Goal: Task Accomplishment & Management: Manage account settings

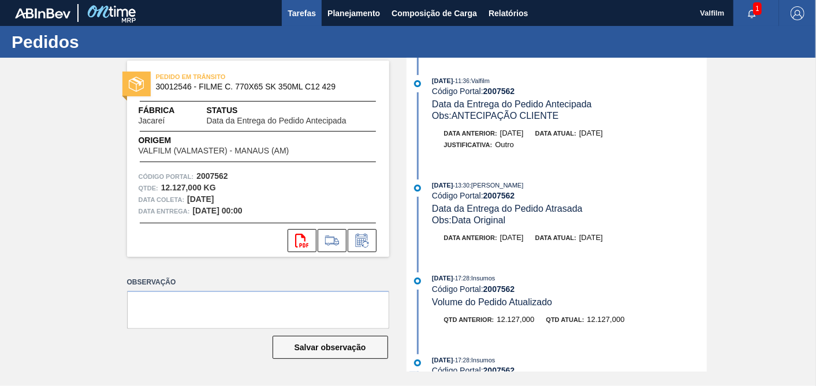
click at [297, 9] on span "Tarefas" at bounding box center [301, 13] width 28 height 14
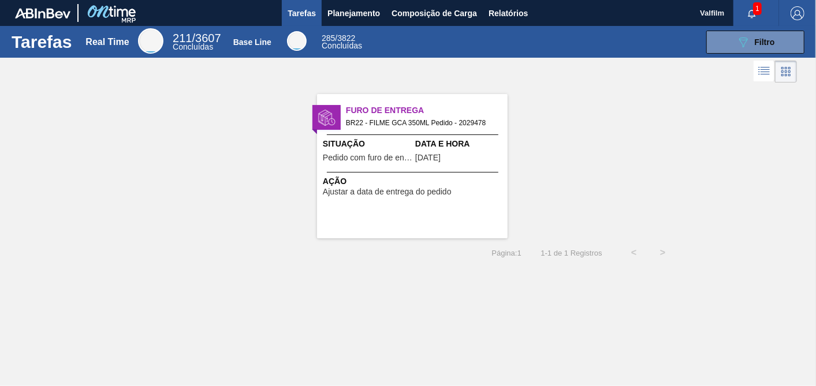
click at [501, 196] on div "Furo de Entrega BR22 - FILME GCA 350ML Pedido - 2029478 Situação Pedido com fur…" at bounding box center [412, 166] width 190 height 144
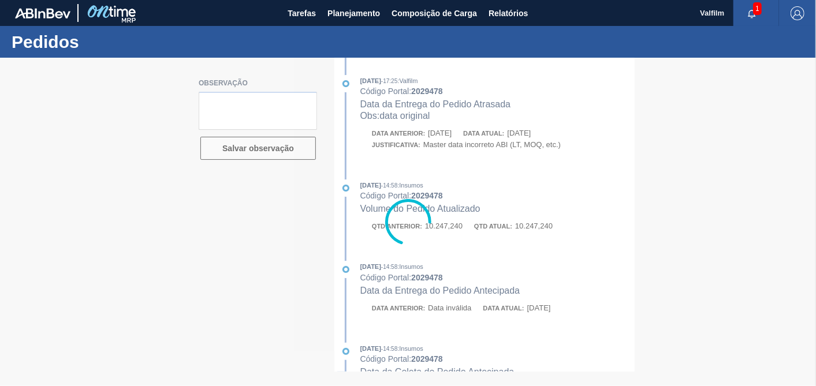
type textarea "ATRASO ENTREGA ANTERIOR - ESTA A 1200KM DIA 23/9 - PREVISAO CHEGADA 26/9"
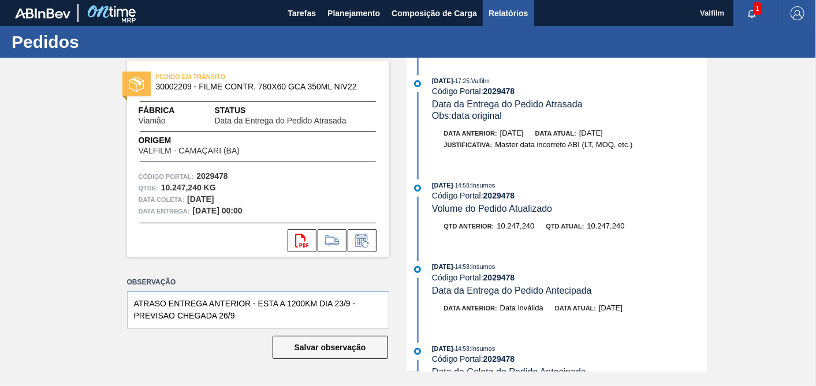
click at [509, 12] on span "Relatórios" at bounding box center [507, 13] width 39 height 14
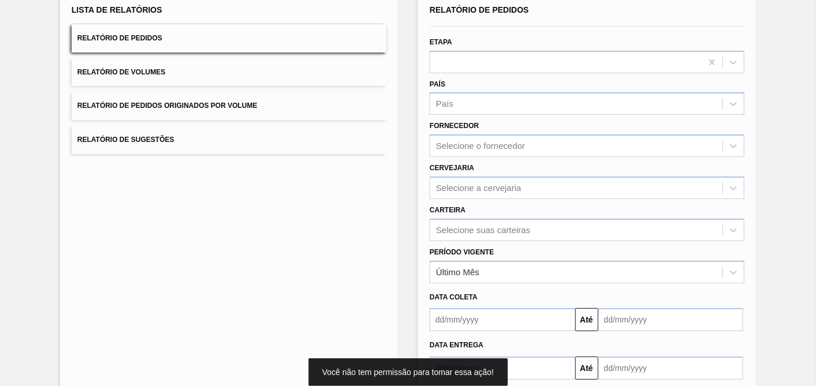
scroll to position [145, 0]
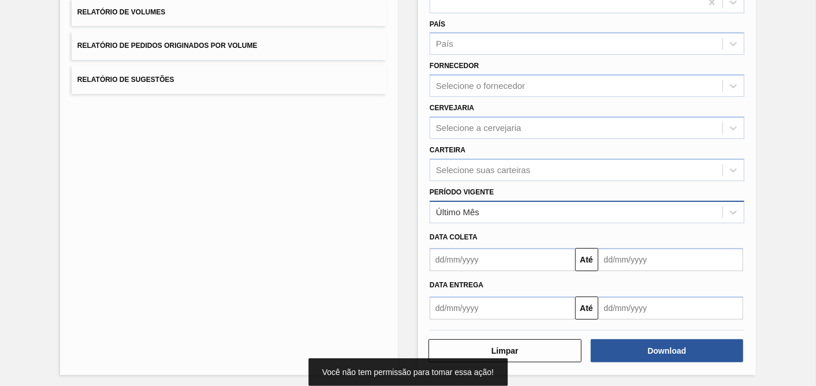
click at [549, 208] on div "Último Mês" at bounding box center [576, 212] width 292 height 17
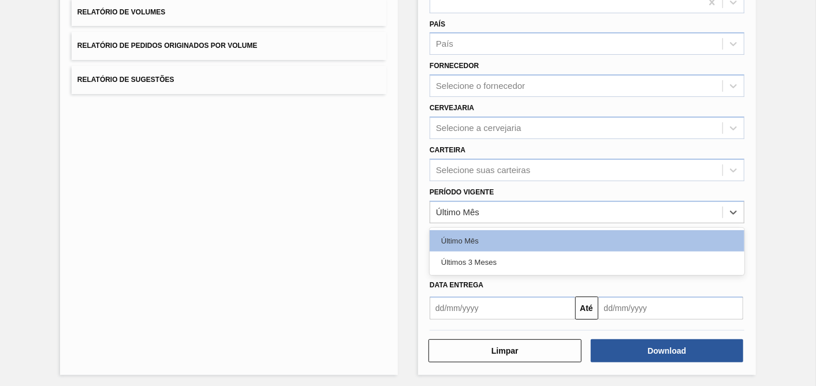
click at [465, 260] on div "Últimos 3 Meses" at bounding box center [586, 262] width 315 height 21
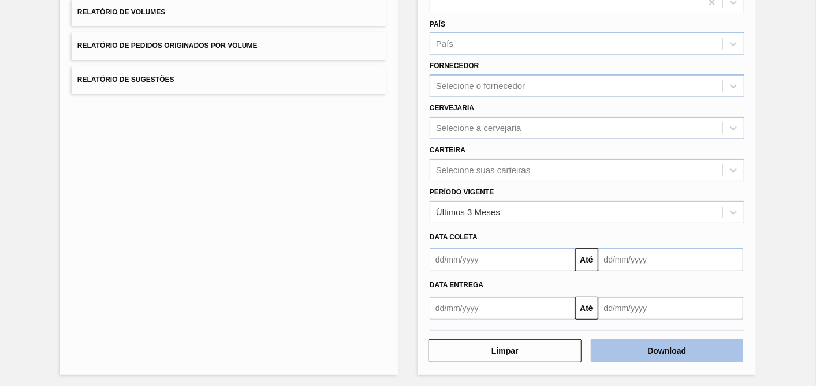
click at [702, 346] on button "Download" at bounding box center [666, 350] width 153 height 23
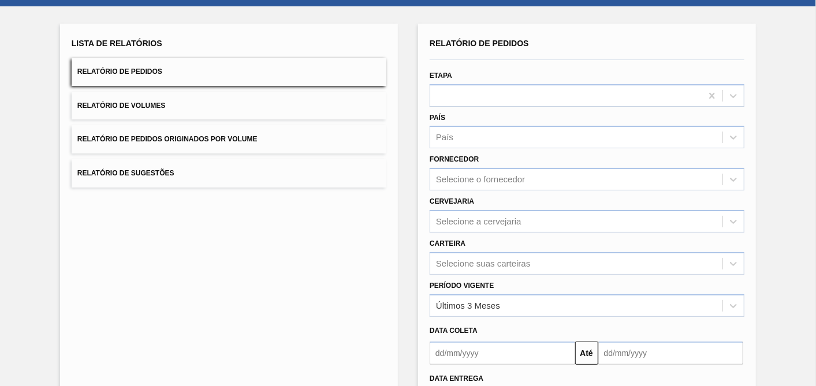
scroll to position [0, 0]
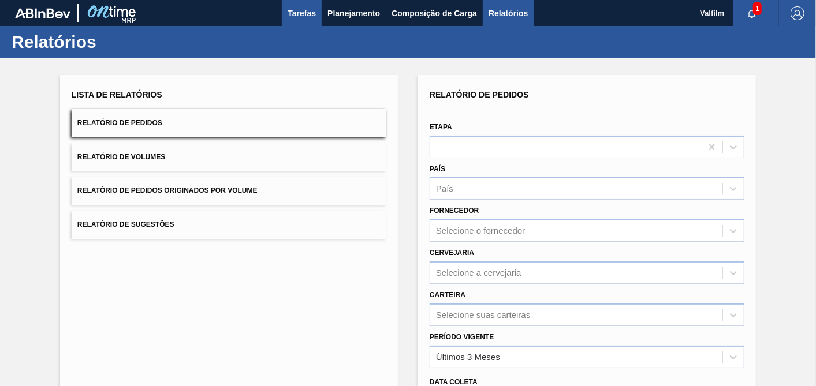
click at [312, 16] on span "Tarefas" at bounding box center [301, 13] width 28 height 14
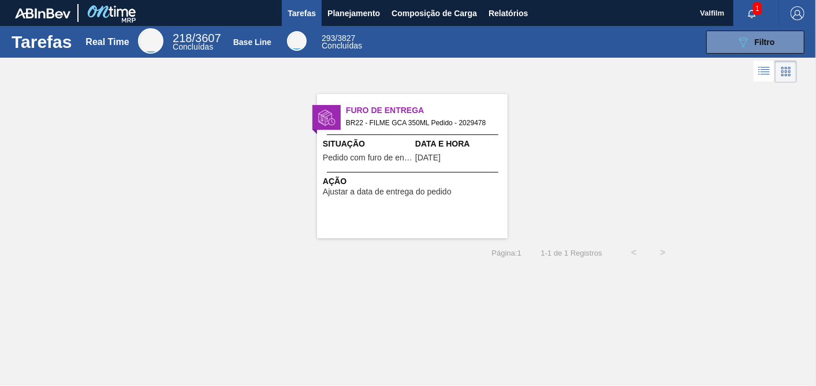
click at [354, 143] on span "Situação" at bounding box center [367, 144] width 89 height 12
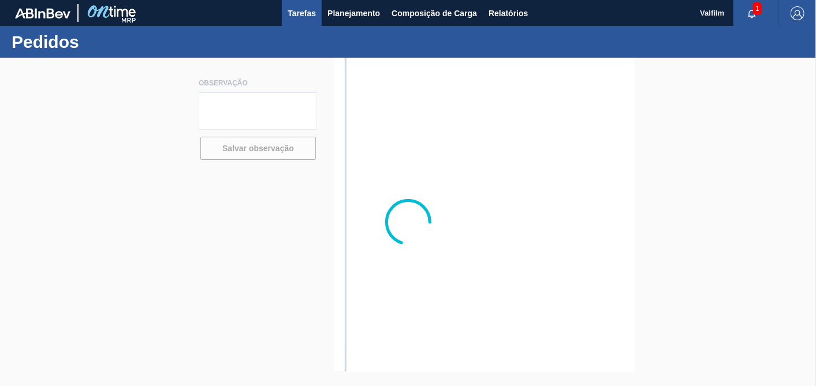
type textarea "ATRASO ENTREGA ANTERIOR - ESTA A 1200KM DIA 23/9 - PREVISAO CHEGADA 26/9"
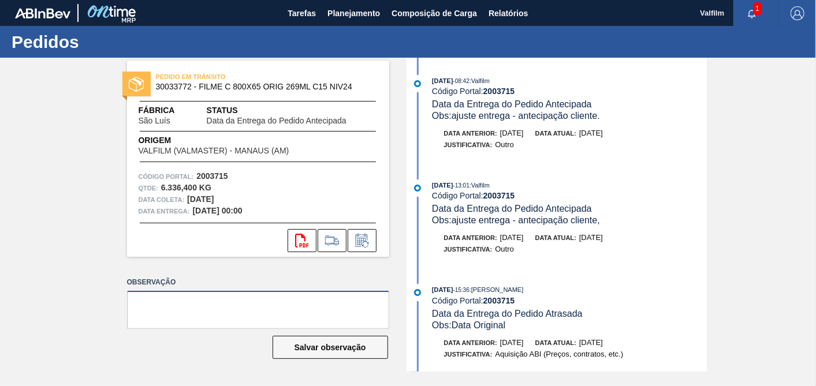
click at [299, 305] on textarea at bounding box center [258, 310] width 262 height 38
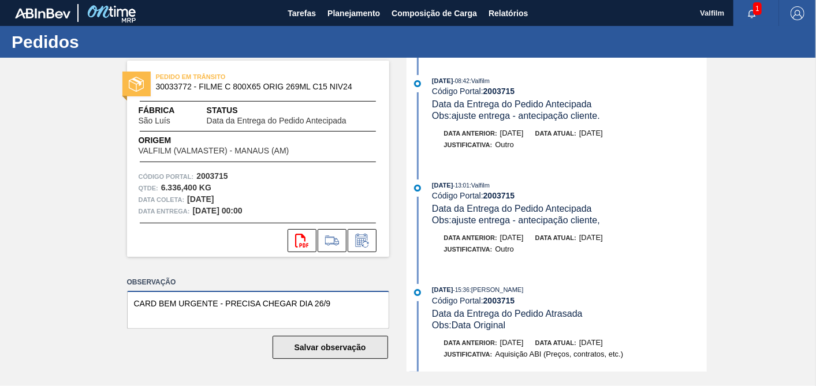
type textarea "CARD BEM URGENTE - PRECISA CHEGAR DIA 26/9"
click at [346, 336] on button "Salvar observação" at bounding box center [329, 347] width 115 height 23
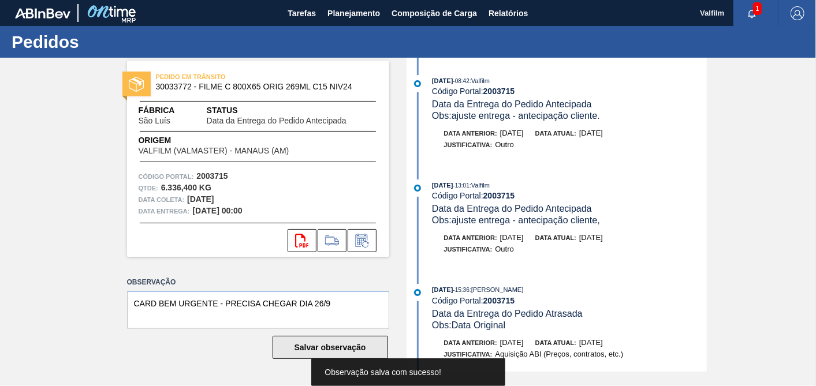
click at [346, 338] on button "Salvar observação" at bounding box center [329, 347] width 115 height 23
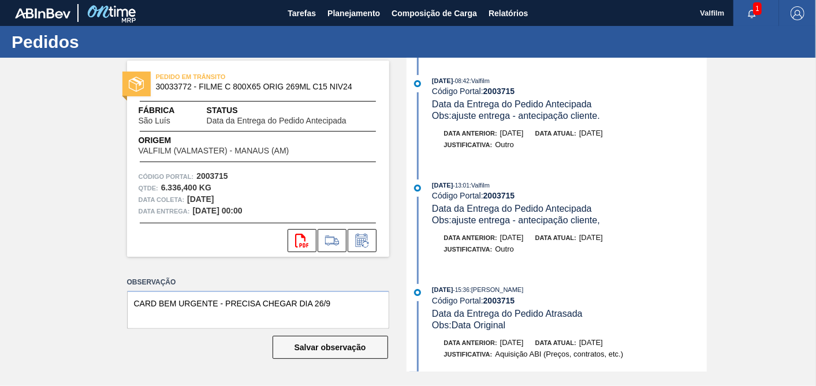
click at [499, 91] on strong "2003715" at bounding box center [499, 91] width 32 height 9
copy strong "2003715"
